Goal: Task Accomplishment & Management: Complete application form

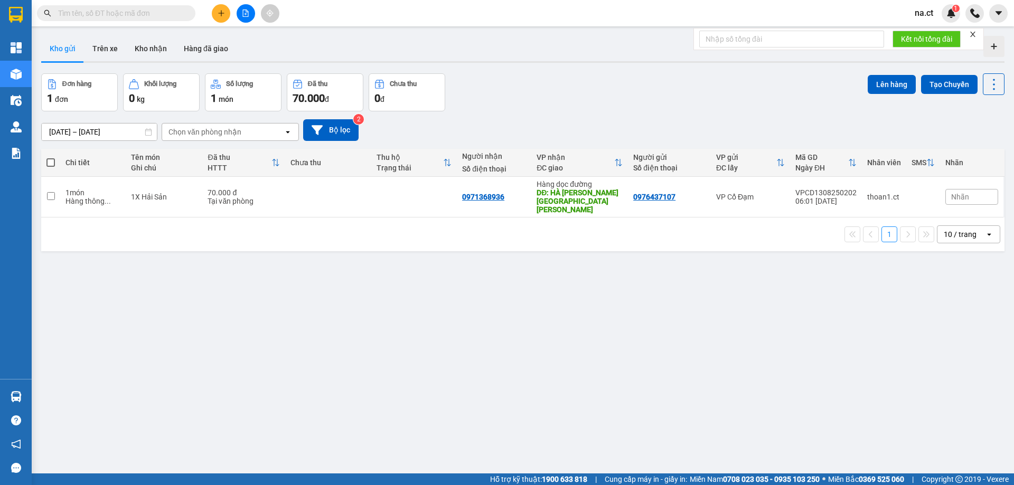
click at [933, 14] on span "na.ct" at bounding box center [923, 12] width 35 height 13
click at [927, 30] on span "Đăng xuất" at bounding box center [945, 33] width 44 height 12
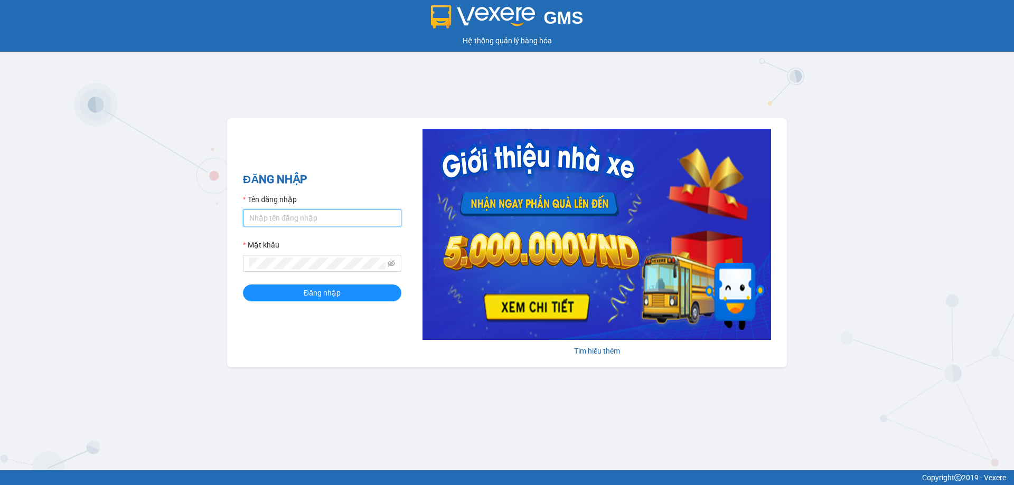
click at [274, 222] on input "Tên đăng nhập" at bounding box center [322, 218] width 158 height 17
type input "thoan1.ct"
click at [243, 285] on button "Đăng nhập" at bounding box center [322, 293] width 158 height 17
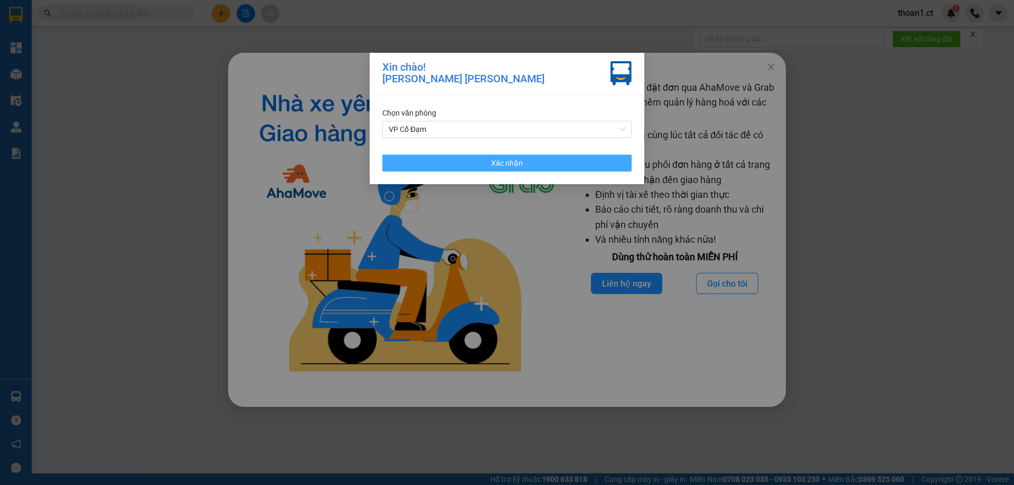
click at [499, 156] on button "Xác nhận" at bounding box center [506, 163] width 249 height 17
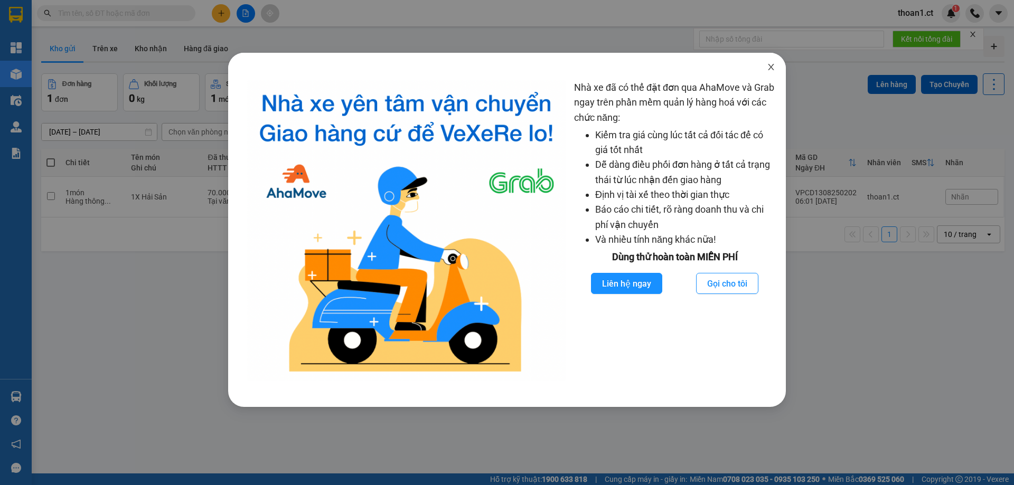
click at [772, 67] on icon "close" at bounding box center [771, 67] width 8 height 8
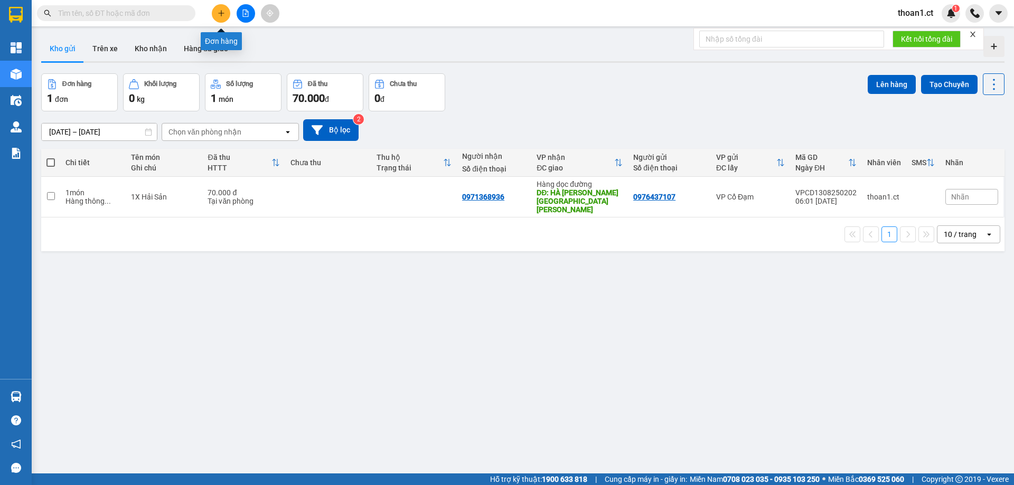
click at [220, 10] on icon "plus" at bounding box center [221, 13] width 7 height 7
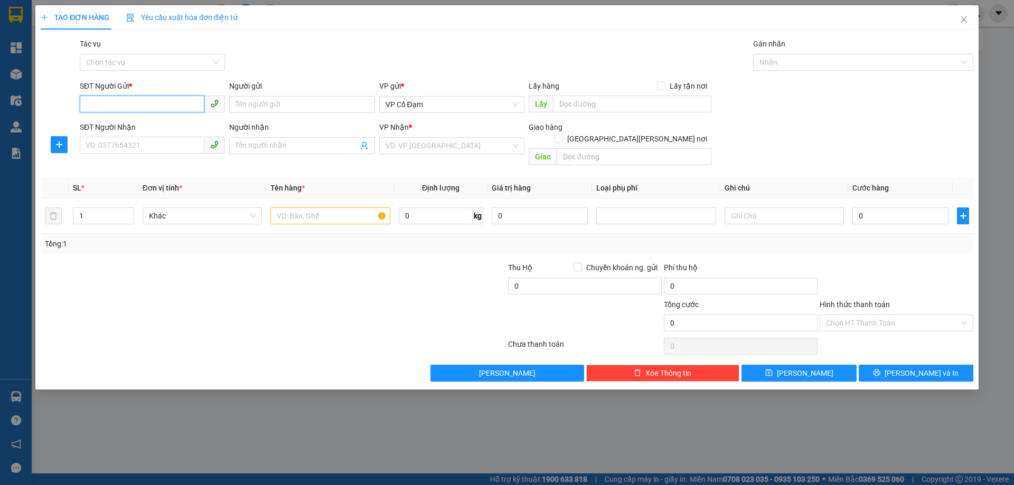
click at [176, 102] on input "SĐT Người Gửi *" at bounding box center [142, 104] width 125 height 17
type input "0376460988"
click at [173, 142] on input "SĐT Người Nhận" at bounding box center [142, 145] width 125 height 17
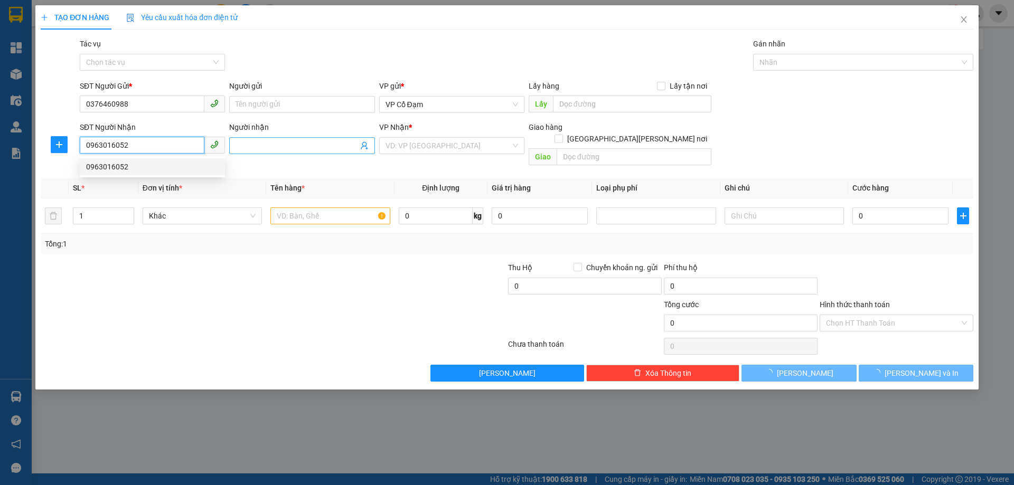
type input "0963016052"
click at [284, 146] on input "Người nhận" at bounding box center [297, 146] width 122 height 12
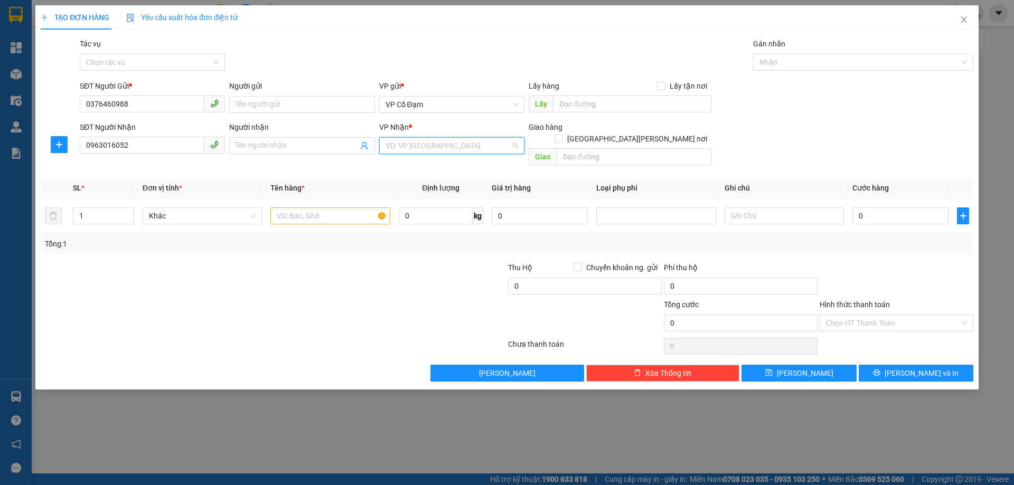
click at [438, 144] on input "search" at bounding box center [448, 146] width 125 height 16
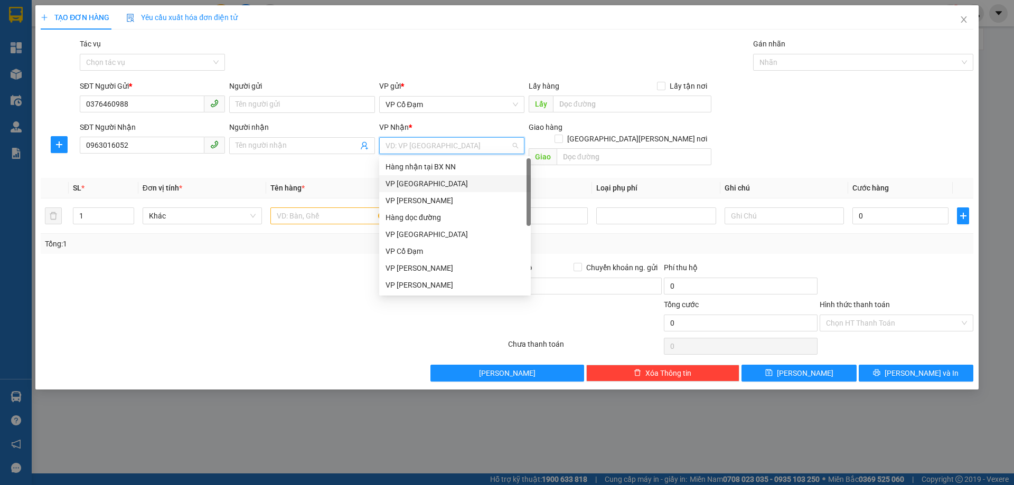
click at [422, 183] on div "VP Mỹ Đình" at bounding box center [455, 184] width 139 height 12
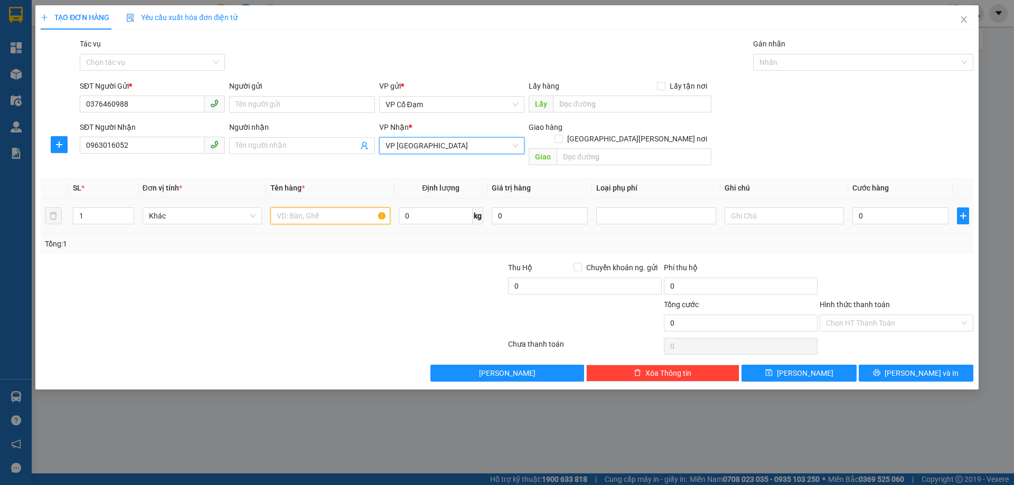
click at [336, 208] on input "text" at bounding box center [329, 216] width 119 height 17
type input "1X Cá ĐL"
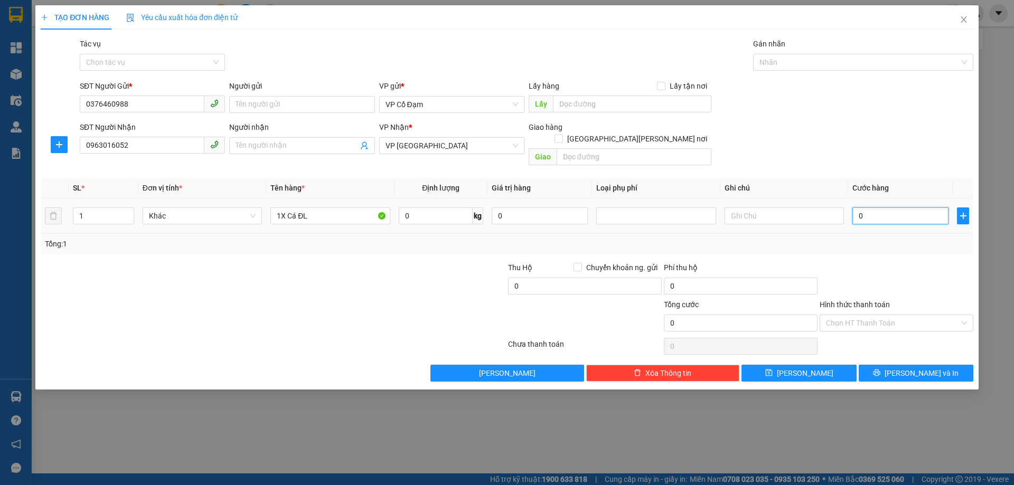
click at [900, 208] on input "0" at bounding box center [900, 216] width 96 height 17
type input "5"
type input "50"
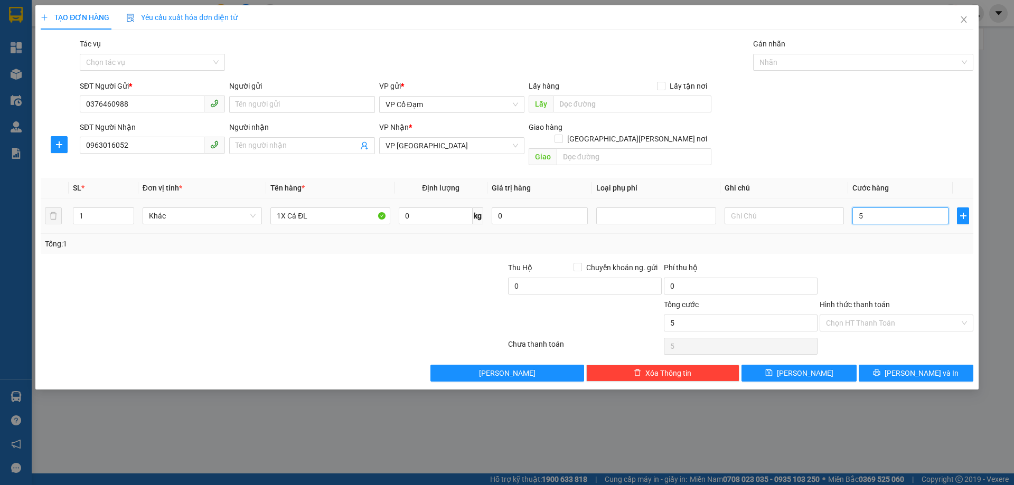
type input "50"
type input "50.000"
click at [870, 239] on div "Tổng: 1" at bounding box center [507, 244] width 933 height 20
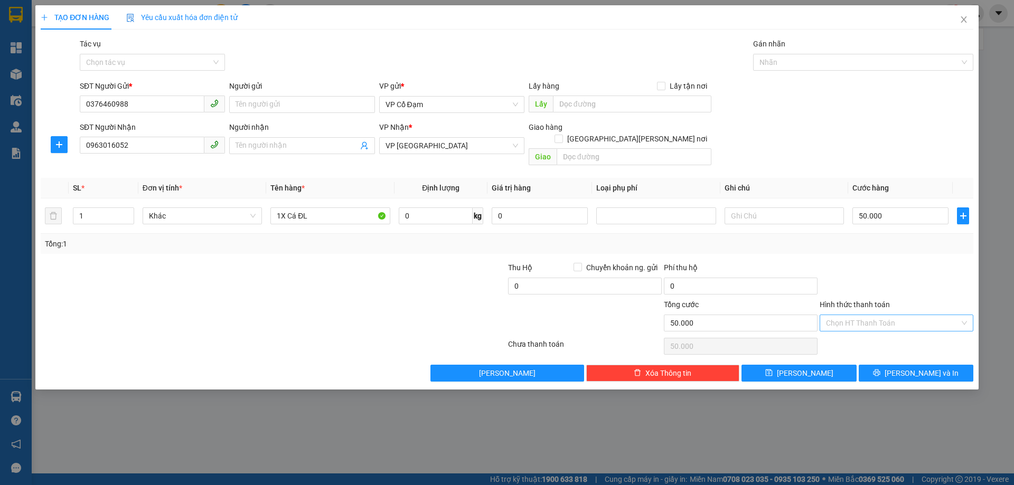
click at [895, 315] on input "Hình thức thanh toán" at bounding box center [893, 323] width 134 height 16
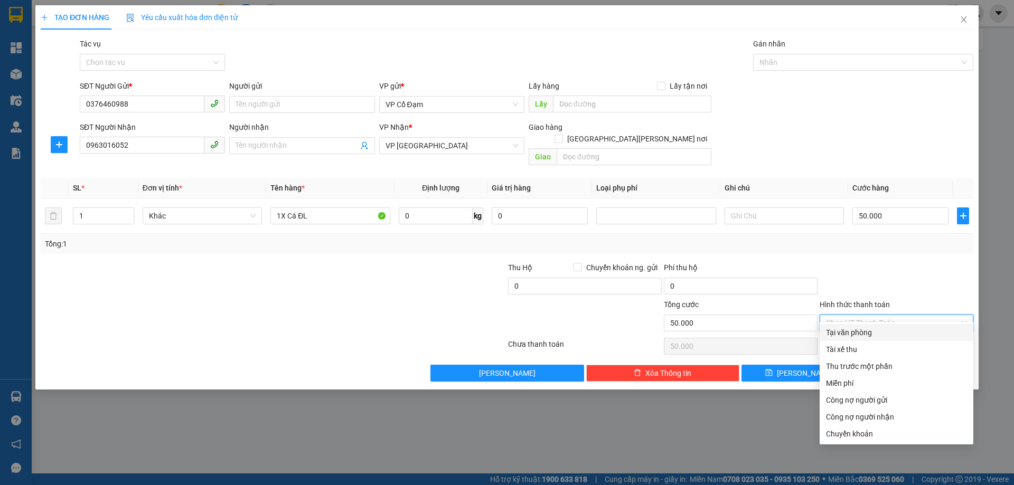
click at [876, 333] on div "Tại văn phòng" at bounding box center [896, 333] width 141 height 12
type input "0"
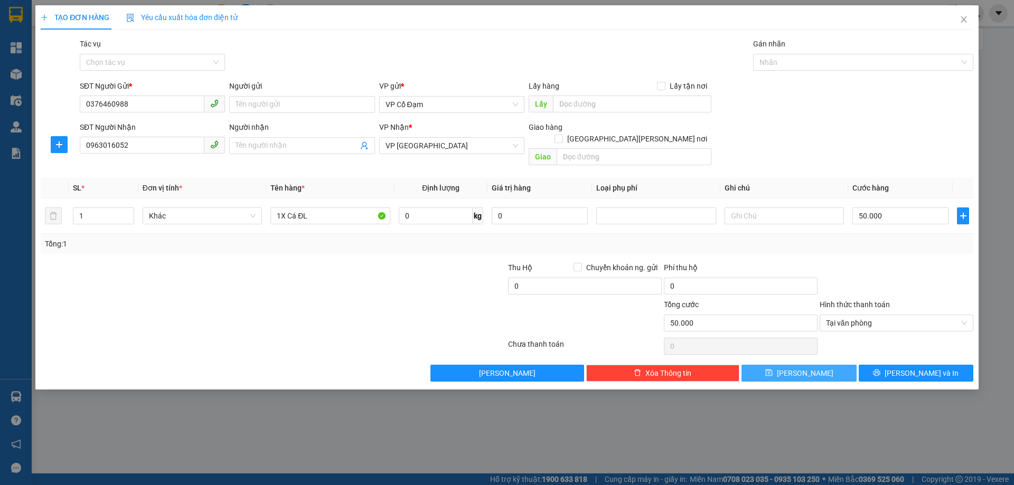
click at [816, 365] on button "Lưu" at bounding box center [798, 373] width 115 height 17
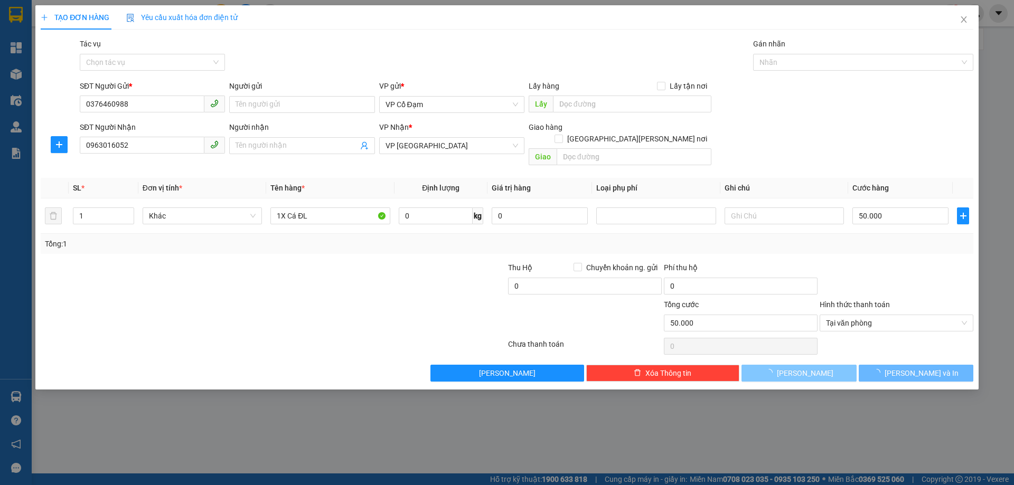
type input "0"
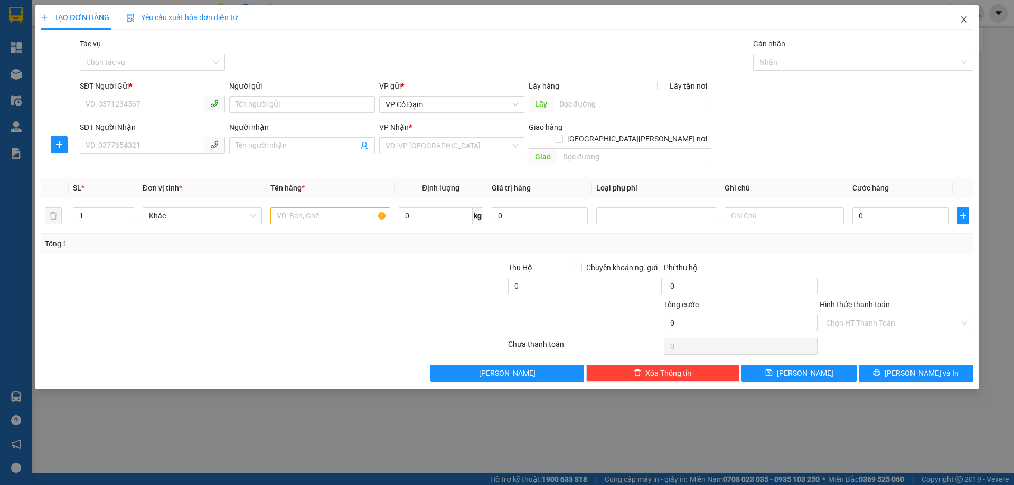
click at [961, 20] on icon "close" at bounding box center [964, 19] width 8 height 8
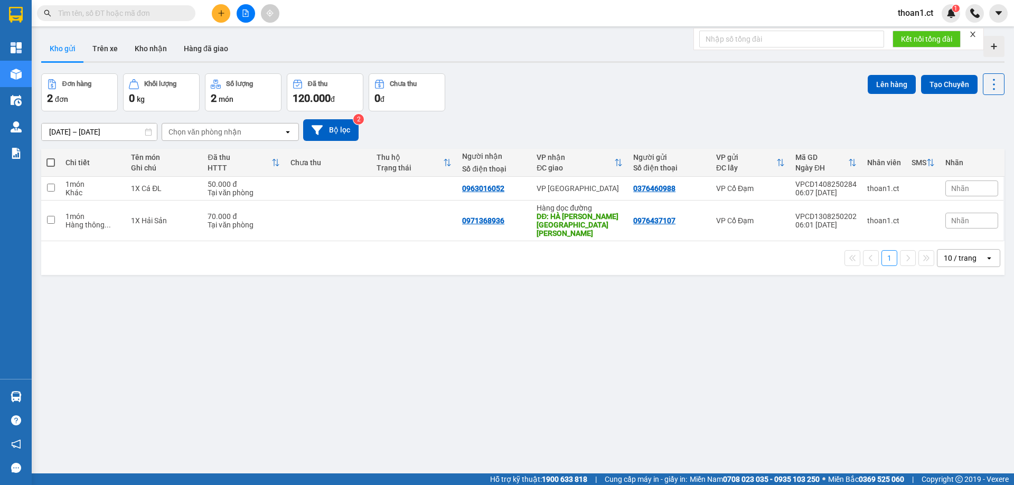
click at [916, 13] on span "thoan1.ct" at bounding box center [915, 12] width 52 height 13
click at [906, 37] on span "Đăng xuất" at bounding box center [928, 33] width 44 height 12
